Goal: Transaction & Acquisition: Book appointment/travel/reservation

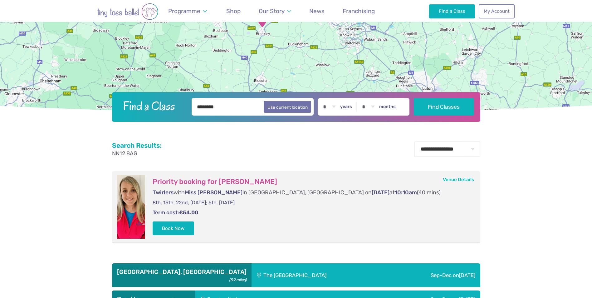
scroll to position [187, 0]
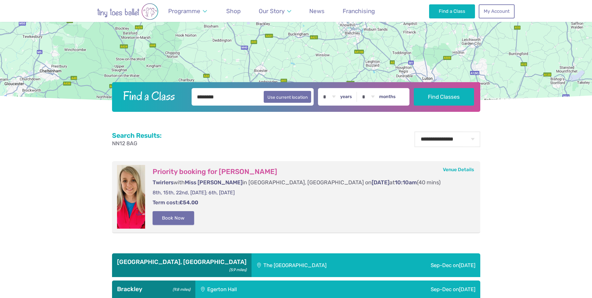
click at [172, 218] on button "Book Now" at bounding box center [174, 218] width 42 height 14
click at [578, 147] on img at bounding box center [577, 145] width 11 height 11
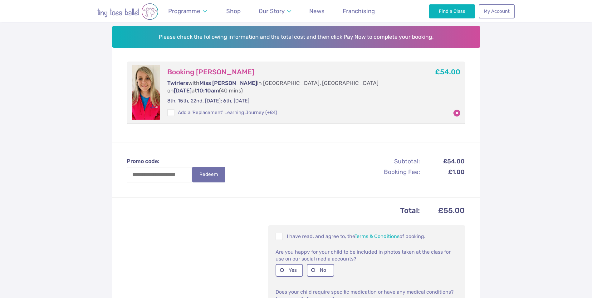
scroll to position [156, 0]
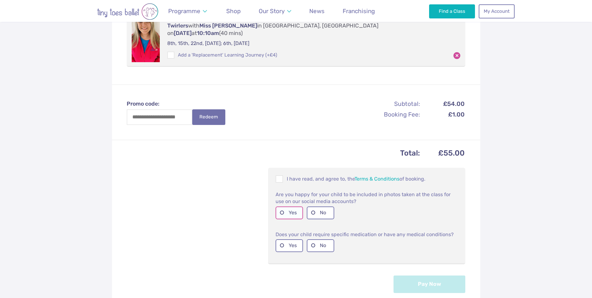
click at [291, 206] on label "Yes" at bounding box center [289, 212] width 27 height 13
click at [280, 177] on span at bounding box center [279, 180] width 7 height 6
click at [322, 239] on label "No" at bounding box center [320, 245] width 27 height 13
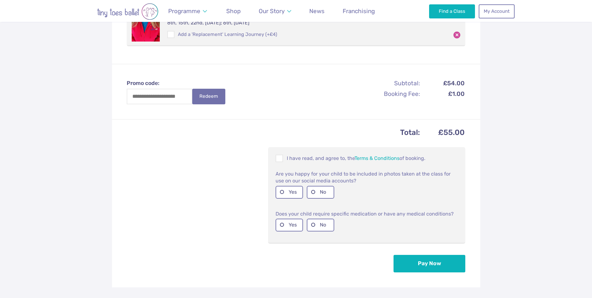
scroll to position [187, 0]
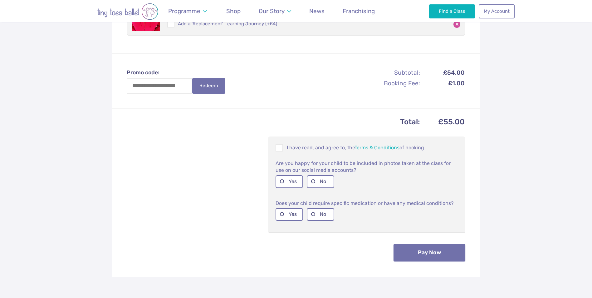
click at [424, 244] on button "Pay Now" at bounding box center [430, 252] width 72 height 17
